Goal: Task Accomplishment & Management: Manage account settings

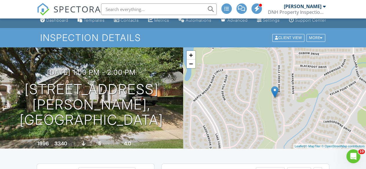
scroll to position [2, 0]
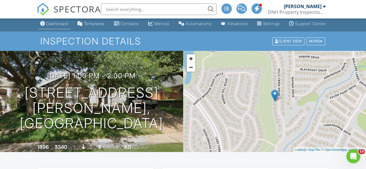
click at [50, 26] on div "Dashboard" at bounding box center [57, 23] width 22 height 5
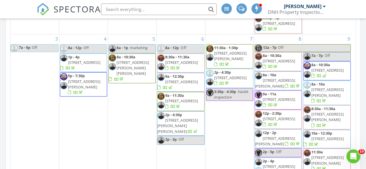
scroll to position [103, 0]
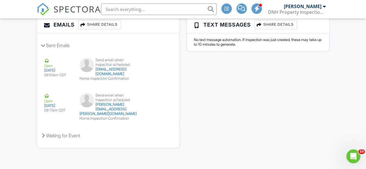
scroll to position [846, 0]
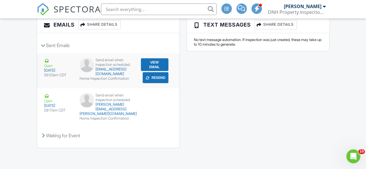
click at [157, 83] on button "Resend" at bounding box center [156, 77] width 26 height 11
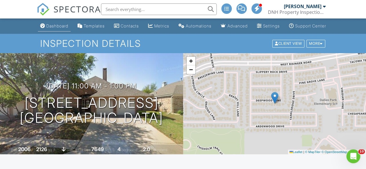
click at [47, 28] on div "Dashboard" at bounding box center [57, 25] width 22 height 5
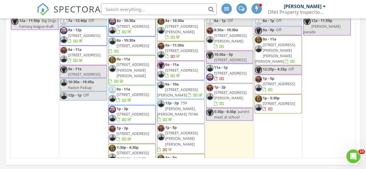
scroll to position [729, 0]
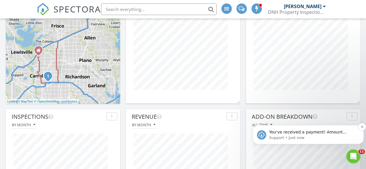
click at [297, 133] on p "You've received a payment! Amount $412.60 Fee $0.00 Net $412.60 Transaction # p…" at bounding box center [312, 133] width 87 height 6
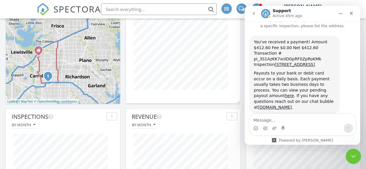
click at [354, 158] on icon "Close Intercom Messenger" at bounding box center [352, 155] width 7 height 7
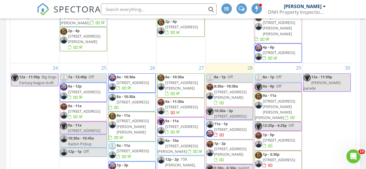
scroll to position [638, 0]
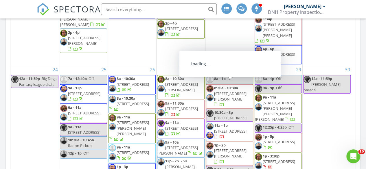
click at [229, 128] on span "8713 Deepwood Ln, Fort Worth 76123" at bounding box center [230, 130] width 32 height 5
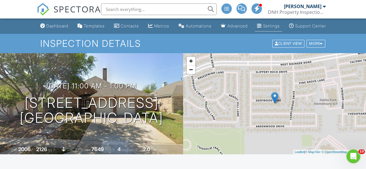
click at [263, 28] on div "Settings" at bounding box center [271, 25] width 17 height 5
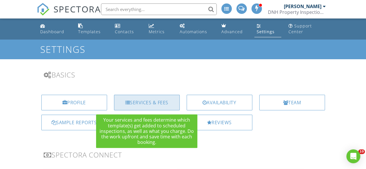
click at [136, 103] on div "Services & Fees" at bounding box center [147, 103] width 66 height 16
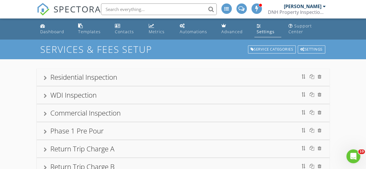
click at [46, 78] on div at bounding box center [45, 78] width 3 height 5
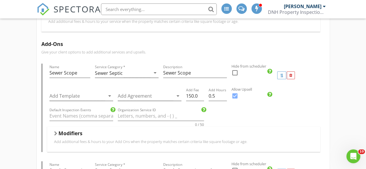
scroll to position [203, 0]
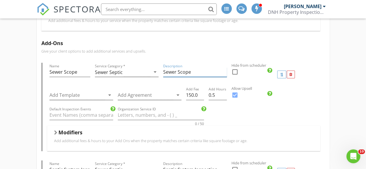
click at [198, 72] on input "Sewer Scope" at bounding box center [195, 72] width 64 height 10
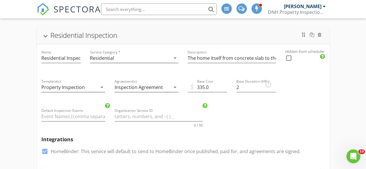
scroll to position [0, 0]
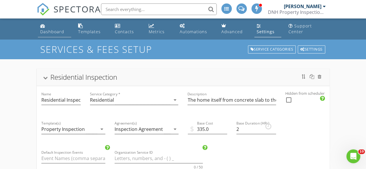
type input "Sewer Scope accessible areas of service lateral"
click at [55, 32] on div "Dashboard" at bounding box center [52, 31] width 24 height 5
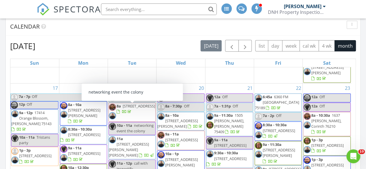
scroll to position [455, 0]
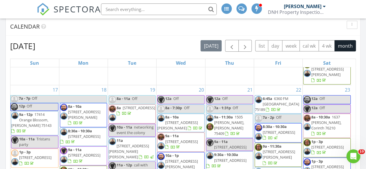
click at [77, 109] on span "[STREET_ADDRESS][PERSON_NAME]" at bounding box center [84, 114] width 32 height 11
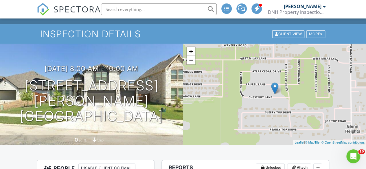
scroll to position [2, 0]
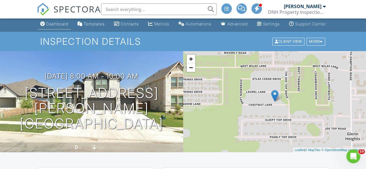
click at [51, 26] on div "Dashboard" at bounding box center [57, 23] width 22 height 5
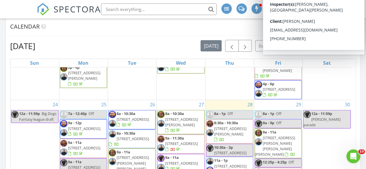
scroll to position [659, 0]
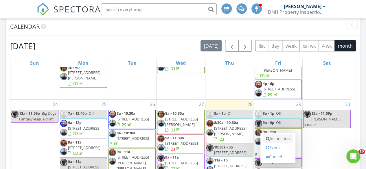
click at [275, 139] on link "Inspection" at bounding box center [278, 138] width 30 height 9
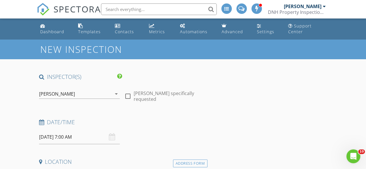
click at [116, 94] on icon "arrow_drop_down" at bounding box center [116, 94] width 7 height 7
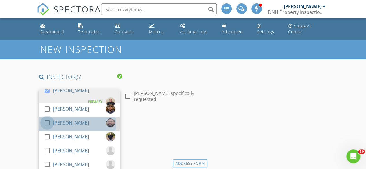
click at [46, 122] on div at bounding box center [47, 123] width 10 height 10
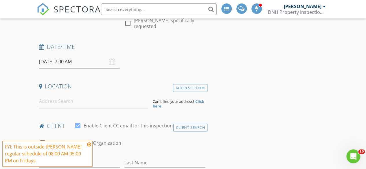
scroll to position [91, 0]
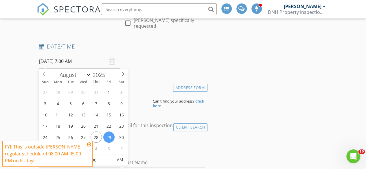
click at [68, 61] on input "08/29/2025 7:00 AM" at bounding box center [79, 61] width 81 height 14
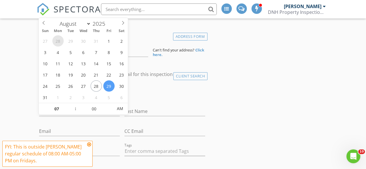
scroll to position [144, 0]
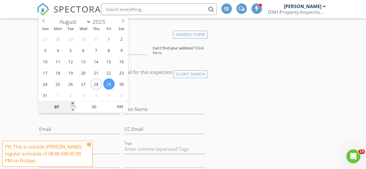
type input "08"
type input "08/29/2025 8:00 AM"
click at [73, 104] on span at bounding box center [73, 104] width 4 height 6
type input "09"
type input "[DATE] 9:00 AM"
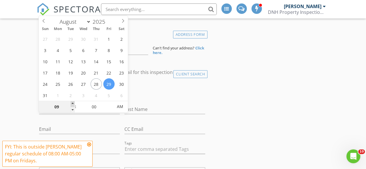
click at [73, 104] on span at bounding box center [73, 104] width 4 height 6
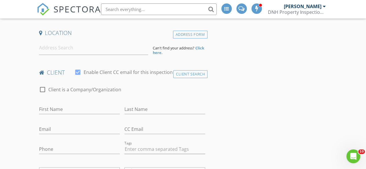
click at [43, 109] on input "First Name" at bounding box center [79, 110] width 81 height 10
type input "m"
click at [190, 75] on div "Client Search" at bounding box center [190, 74] width 34 height 8
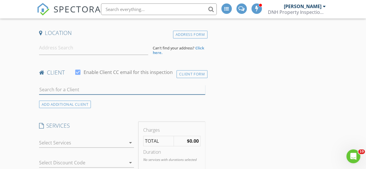
click at [45, 90] on input "text" at bounding box center [122, 90] width 166 height 10
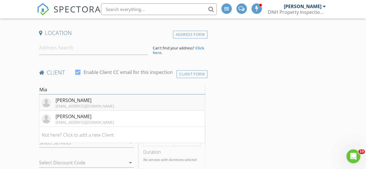
type input "Mia"
click at [58, 104] on div "[EMAIL_ADDRESS][DOMAIN_NAME]" at bounding box center [85, 106] width 58 height 5
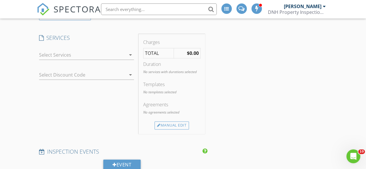
scroll to position [337, 0]
click at [47, 55] on div at bounding box center [82, 54] width 87 height 9
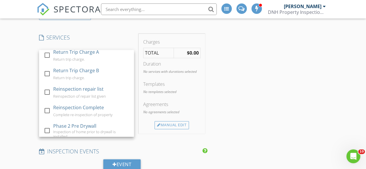
scroll to position [85, 0]
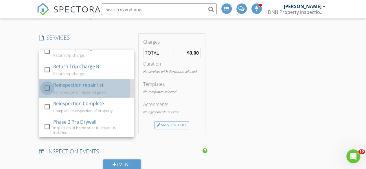
click at [45, 87] on div at bounding box center [47, 88] width 10 height 10
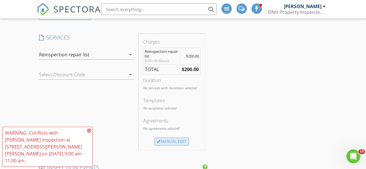
click at [176, 139] on div "Manual Edit" at bounding box center [171, 142] width 34 height 8
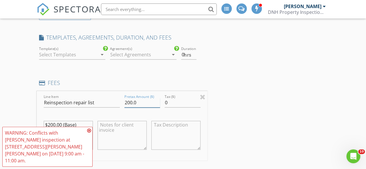
click at [137, 101] on input "200.0" at bounding box center [142, 103] width 36 height 10
type input "2"
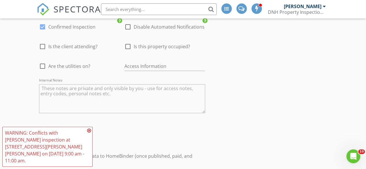
scroll to position [834, 0]
click at [127, 64] on input "text" at bounding box center [164, 66] width 81 height 10
type input "Client lives there"
click at [42, 45] on div at bounding box center [43, 46] width 10 height 10
checkbox input "true"
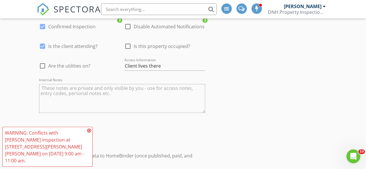
drag, startPoint x: 42, startPoint y: 64, endPoint x: 127, endPoint y: 44, distance: 87.5
click at [127, 44] on div "MISCELLANEOUS Order ID 649 Referral Source arrow_drop_down check_box Confirmed …" at bounding box center [122, 54] width 171 height 136
click at [127, 44] on div at bounding box center [128, 46] width 10 height 10
checkbox input "true"
click at [40, 66] on div at bounding box center [43, 66] width 10 height 10
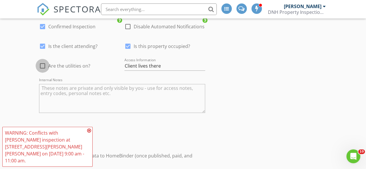
checkbox input "true"
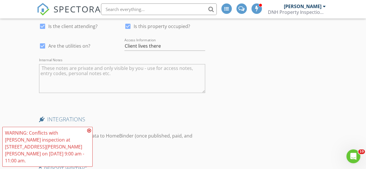
scroll to position [855, 0]
click at [53, 69] on textarea "Internal Notes" at bounding box center [122, 78] width 166 height 29
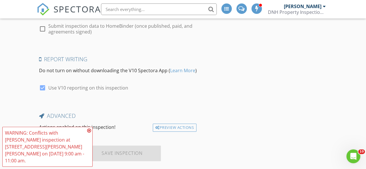
scroll to position [973, 0]
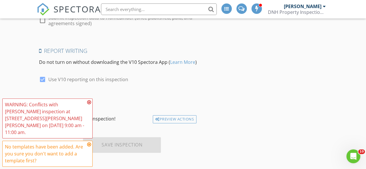
type textarea "Complete the sprinkler system. Client had concerns regarding a door that does n…"
click at [89, 105] on icon at bounding box center [89, 102] width 4 height 5
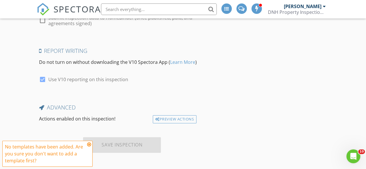
click at [89, 144] on icon at bounding box center [89, 144] width 4 height 5
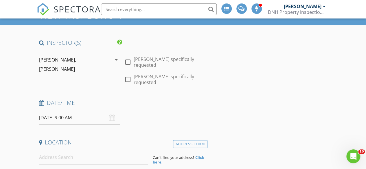
scroll to position [31, 0]
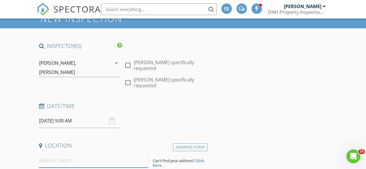
click at [71, 162] on input at bounding box center [93, 161] width 109 height 14
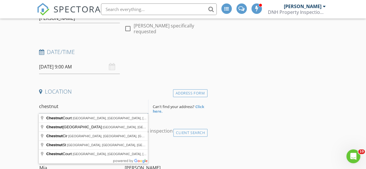
scroll to position [86, 0]
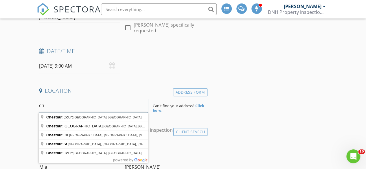
type input "c"
type input "327 Chestnut Ln, Glenn Heights, TX, USA"
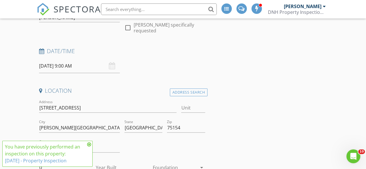
click at [87, 145] on icon at bounding box center [89, 144] width 4 height 5
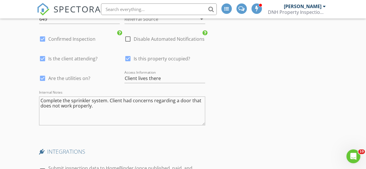
scroll to position [941, 0]
click at [96, 110] on textarea "Complete the sprinkler system. Client had concerns regarding a door that does n…" at bounding box center [122, 110] width 166 height 29
type textarea "Complete the sprinkler system. Client had concerns regarding a door that does n…"
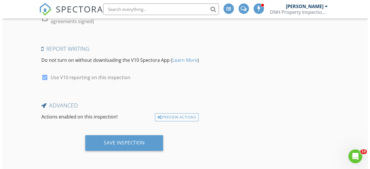
scroll to position [1096, 0]
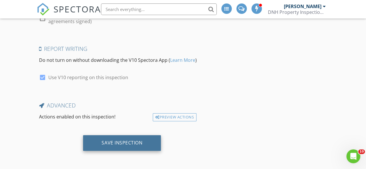
click at [127, 143] on div "Save Inspection" at bounding box center [122, 143] width 41 height 6
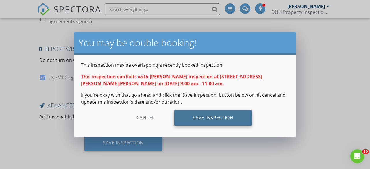
click at [189, 116] on div "Save Inspection" at bounding box center [213, 118] width 78 height 16
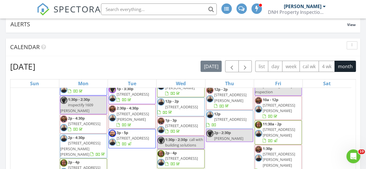
scroll to position [577, 0]
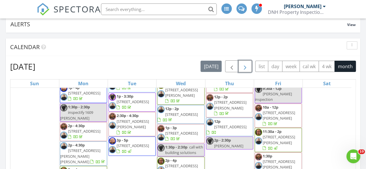
click at [245, 68] on span "button" at bounding box center [245, 66] width 7 height 7
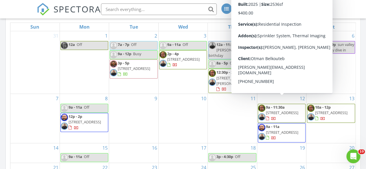
scroll to position [106, 0]
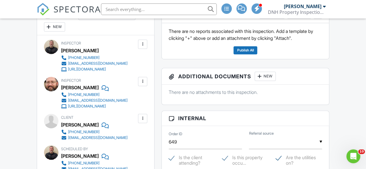
scroll to position [162, 0]
click at [141, 49] on div at bounding box center [142, 44] width 9 height 9
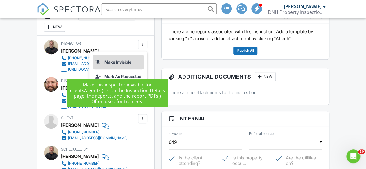
click at [106, 68] on li "Make Invisible" at bounding box center [118, 62] width 51 height 14
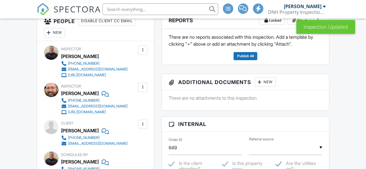
scroll to position [163, 0]
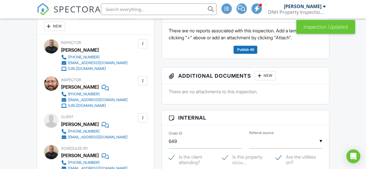
click at [141, 84] on div at bounding box center [143, 81] width 6 height 6
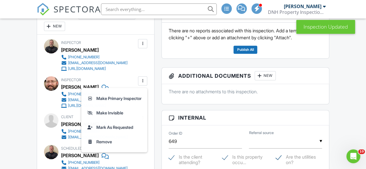
scroll to position [0, 0]
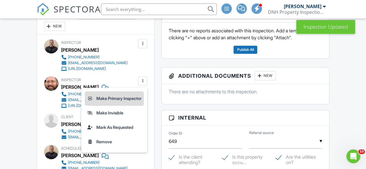
click at [119, 106] on li "Make Primary Inspector" at bounding box center [114, 98] width 59 height 14
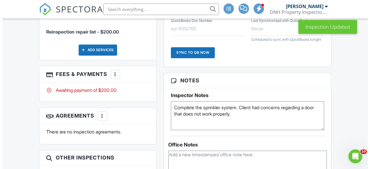
scroll to position [367, 0]
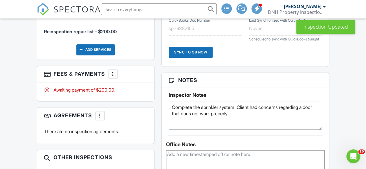
click at [113, 77] on div at bounding box center [113, 74] width 6 height 6
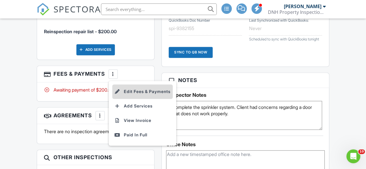
click at [132, 99] on li "Edit Fees & Payments" at bounding box center [142, 91] width 60 height 14
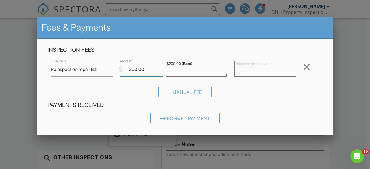
click at [145, 69] on input "200.00" at bounding box center [142, 69] width 44 height 14
type input "2"
type input "0"
click at [246, 92] on div "Manual Fee" at bounding box center [184, 94] width 275 height 15
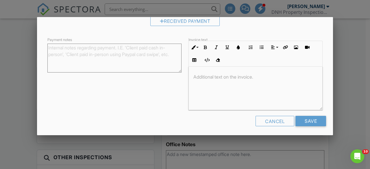
scroll to position [99, 0]
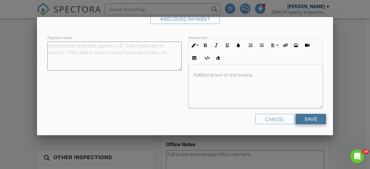
click at [298, 120] on input "Save" at bounding box center [311, 119] width 31 height 10
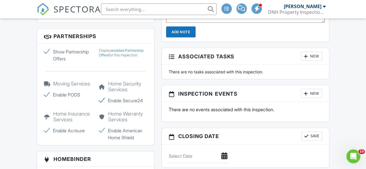
scroll to position [523, 0]
click at [48, 62] on label "Show Partnership Offers" at bounding box center [68, 55] width 48 height 14
checkbox input "false"
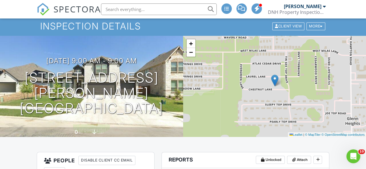
scroll to position [0, 0]
